Goal: Information Seeking & Learning: Learn about a topic

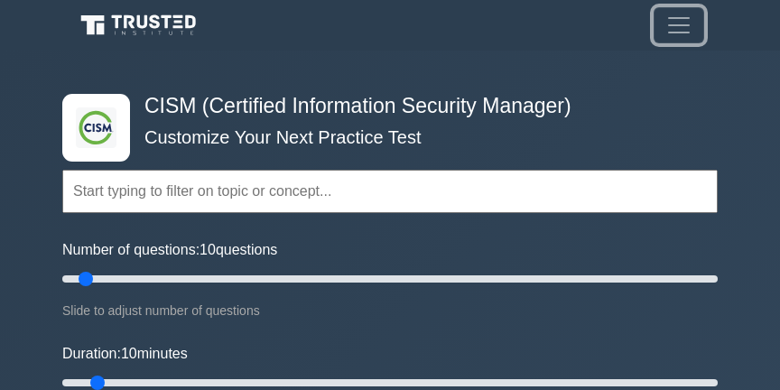
click at [659, 18] on button "Toggle navigation" at bounding box center [679, 25] width 51 height 36
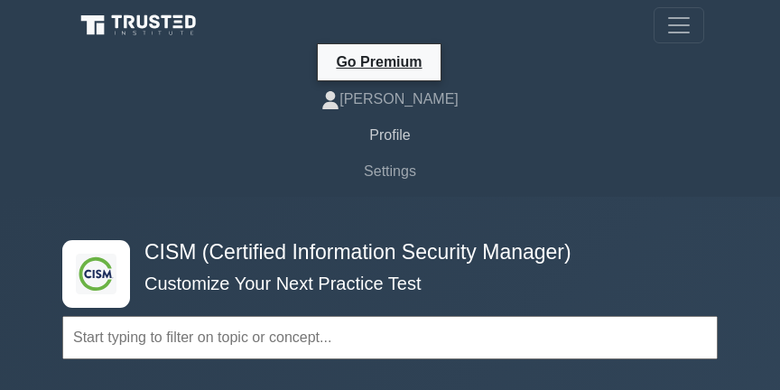
click at [397, 134] on link "Profile" at bounding box center [390, 135] width 629 height 36
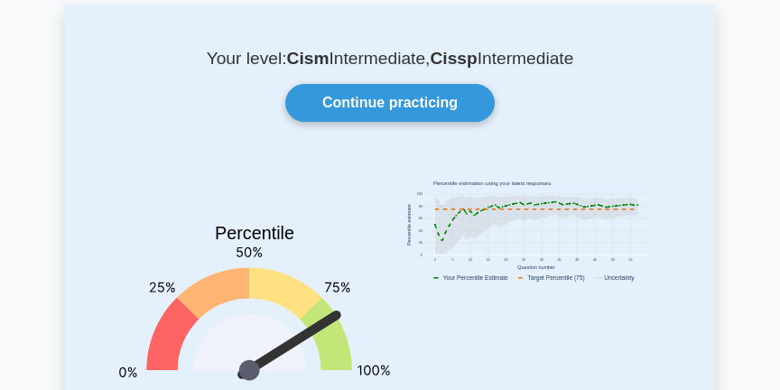
scroll to position [22, 0]
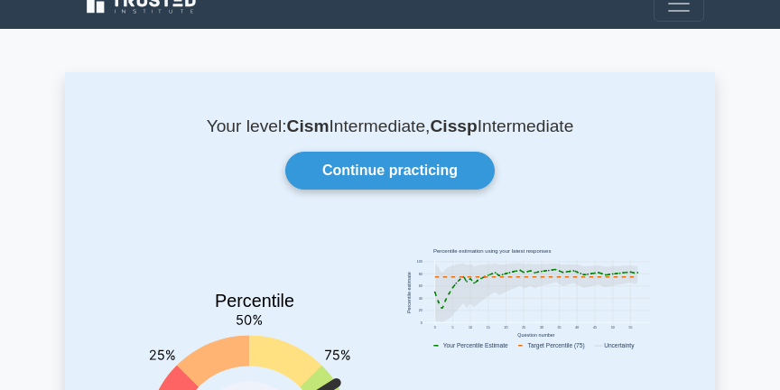
click at [390, 146] on div "Your level: Cism Intermediate, Cissp Intermediate Continue practicing Percentil…" at bounding box center [390, 331] width 650 height 519
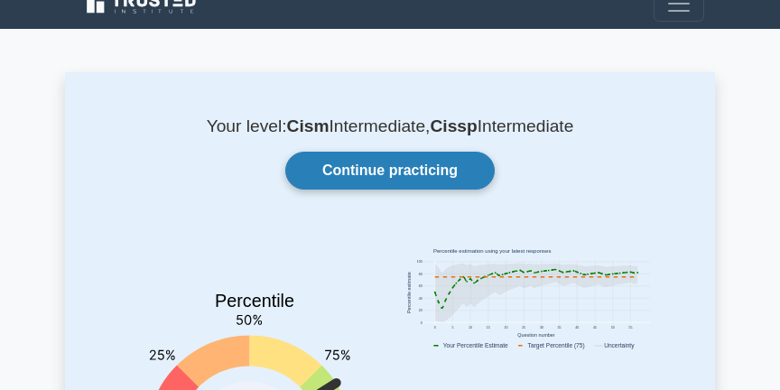
click at [391, 178] on link "Continue practicing" at bounding box center [390, 171] width 210 height 38
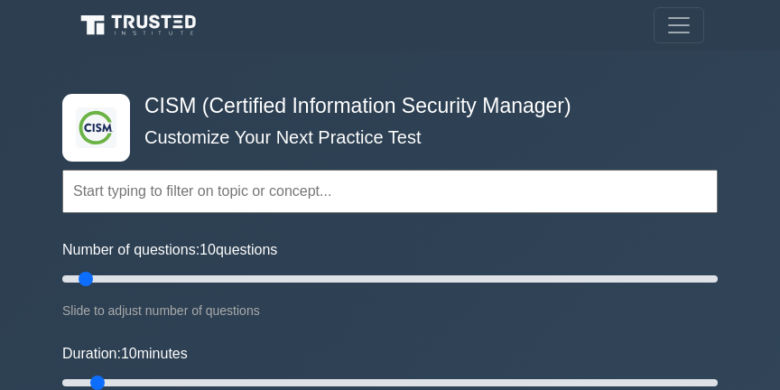
click at [391, 178] on input "text" at bounding box center [390, 191] width 656 height 43
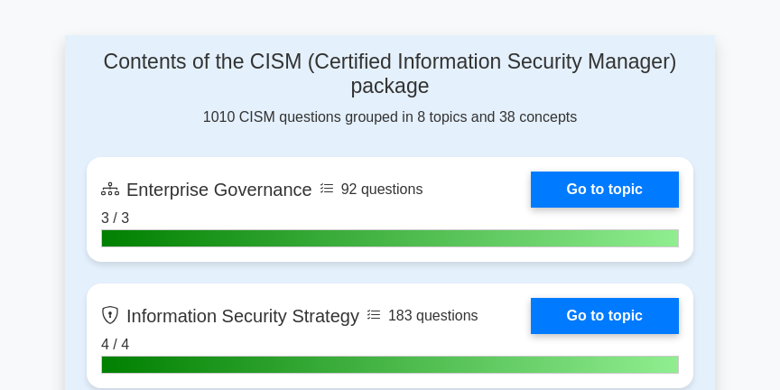
scroll to position [1159, 0]
